Goal: Find specific page/section: Find specific page/section

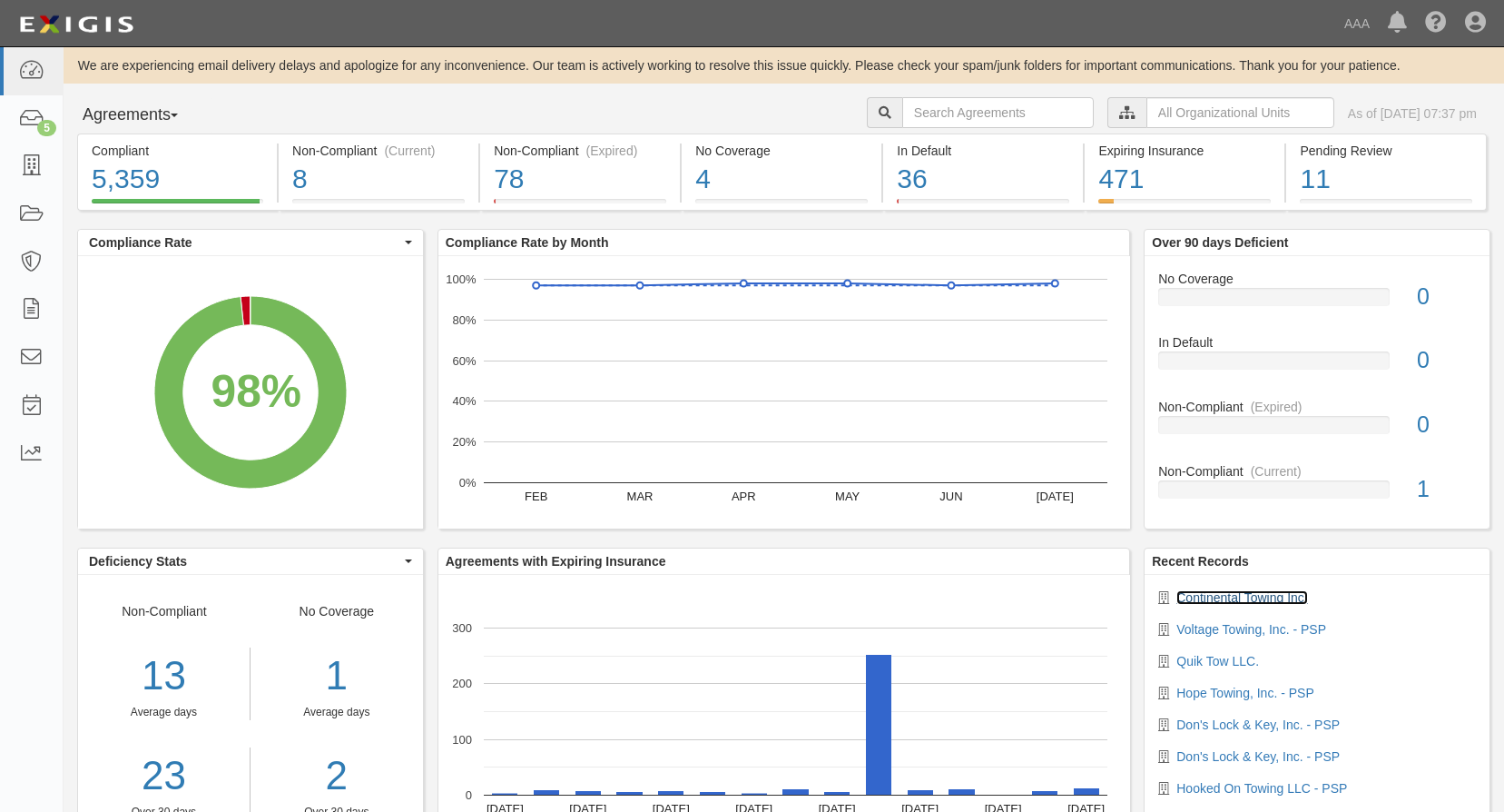
click at [1253, 592] on link "Continental Towing Inc." at bounding box center [1243, 597] width 132 height 15
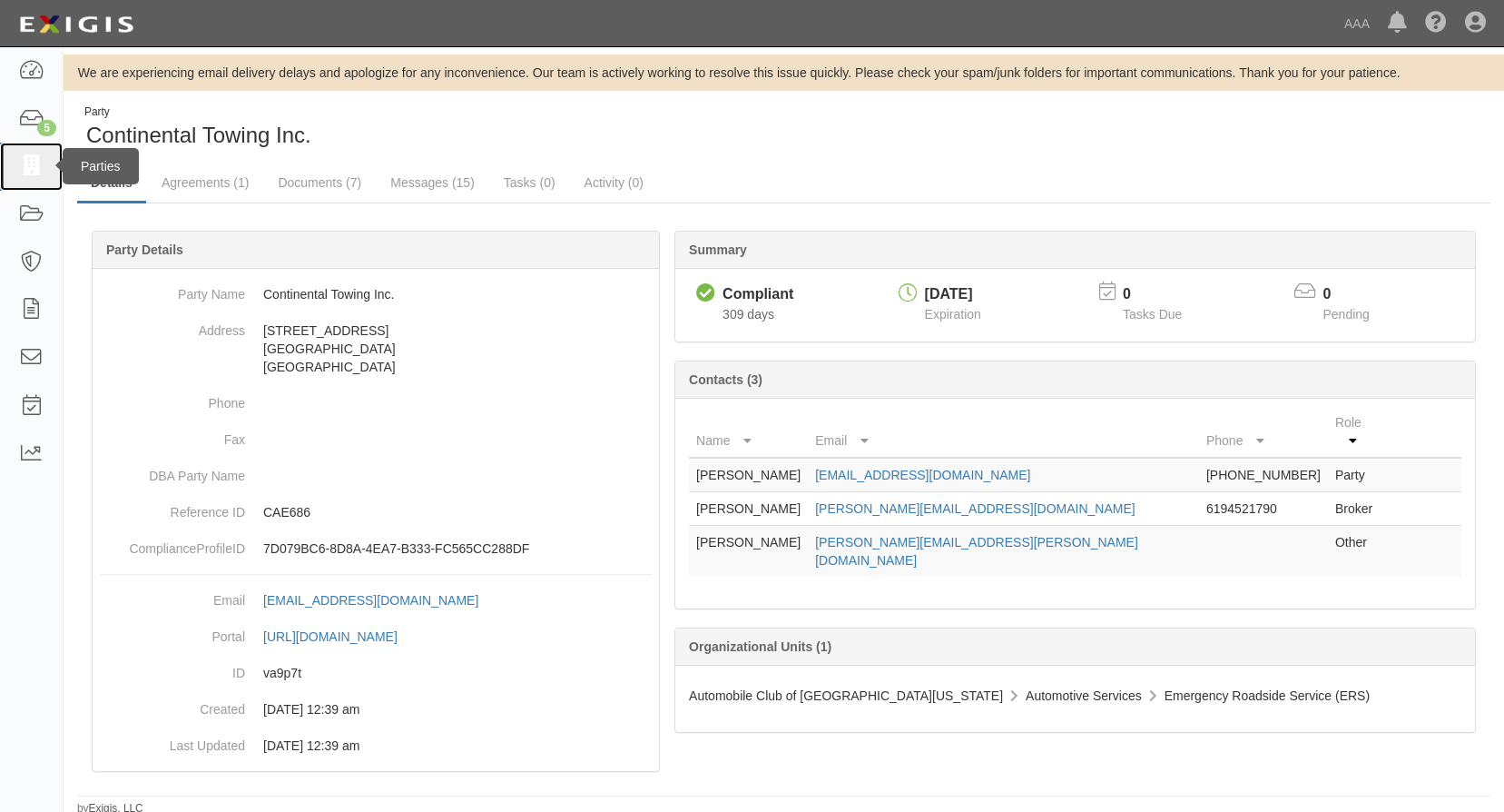
click at [30, 161] on icon at bounding box center [31, 166] width 26 height 21
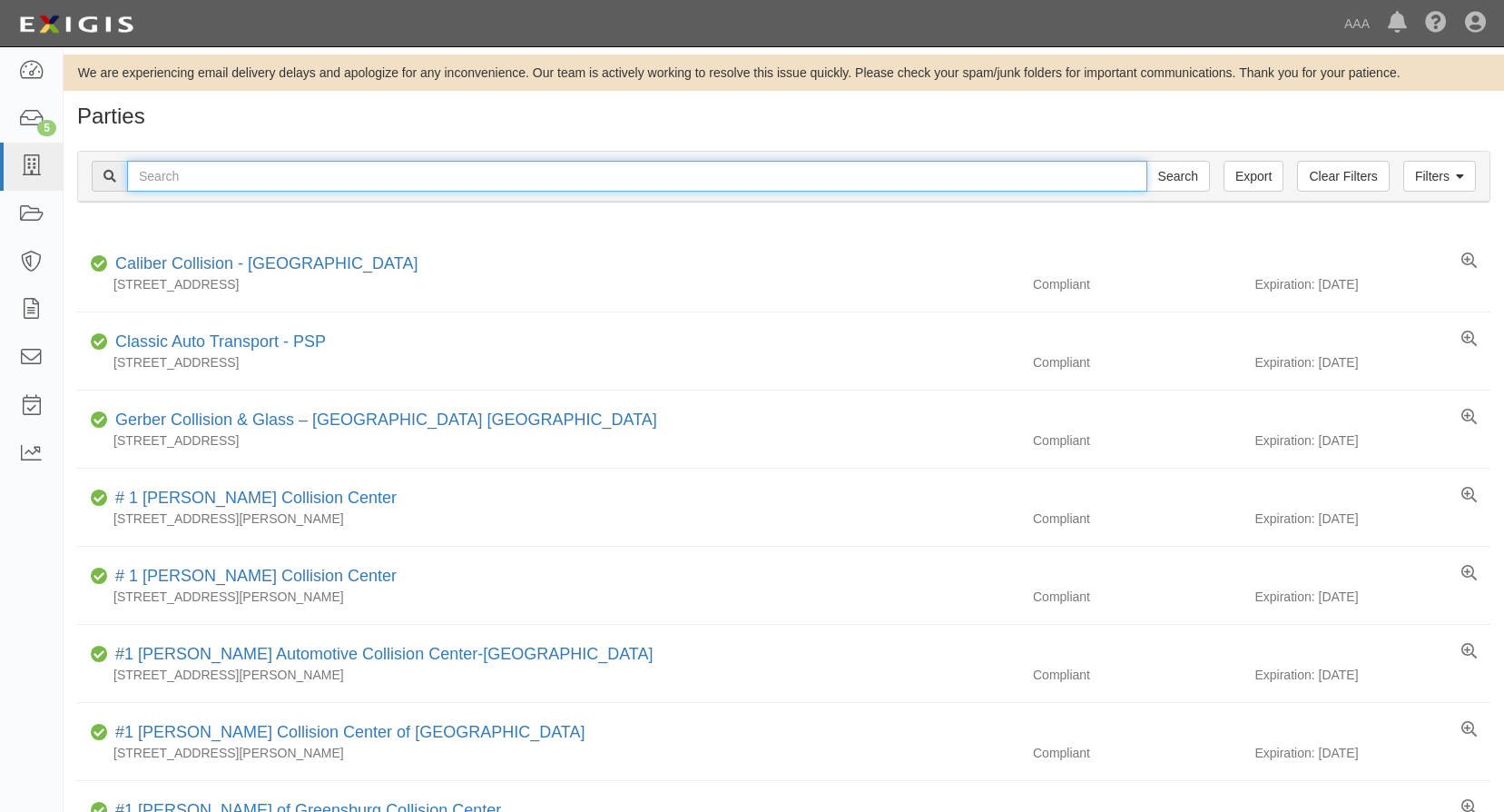
click at [237, 172] on input "text" at bounding box center [637, 175] width 1020 height 31
type input "continental towing inc"
click at [1147, 161] on input "Search" at bounding box center [1179, 175] width 63 height 31
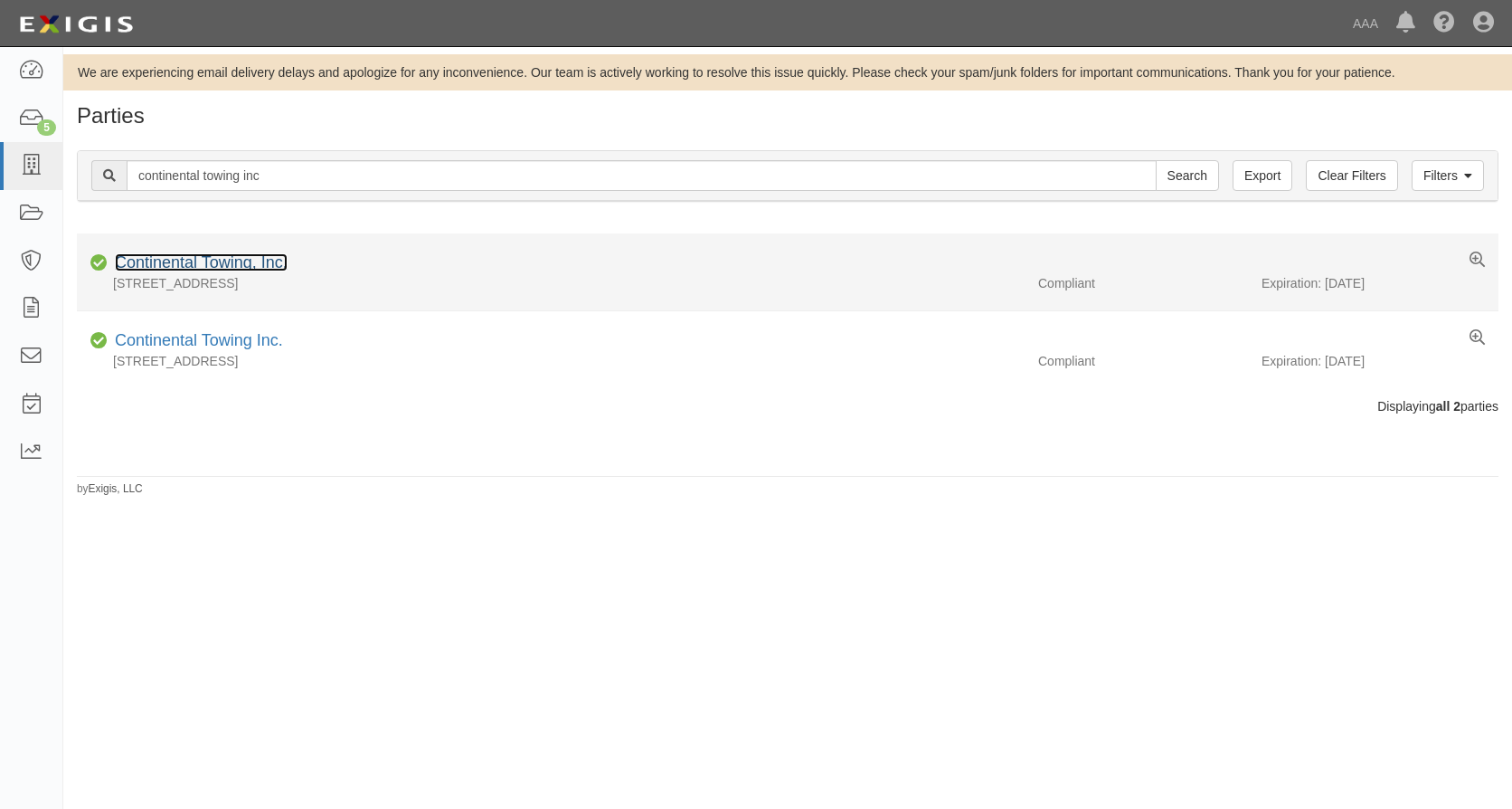
click at [249, 262] on link "Continental Towing, Inc." at bounding box center [201, 262] width 173 height 18
